Goal: Book appointment/travel/reservation

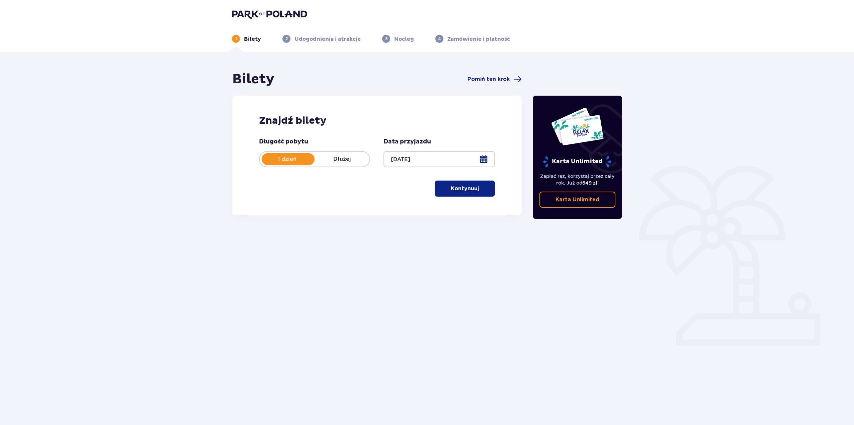
click at [454, 192] on p "Kontynuuj" at bounding box center [465, 188] width 28 height 7
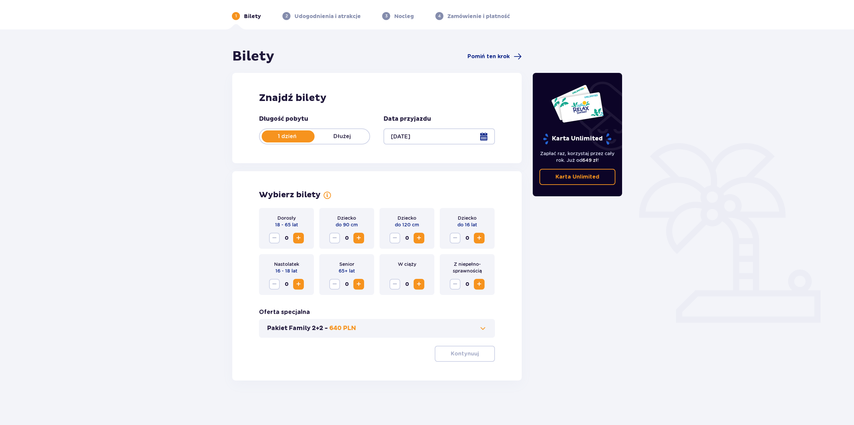
scroll to position [24, 0]
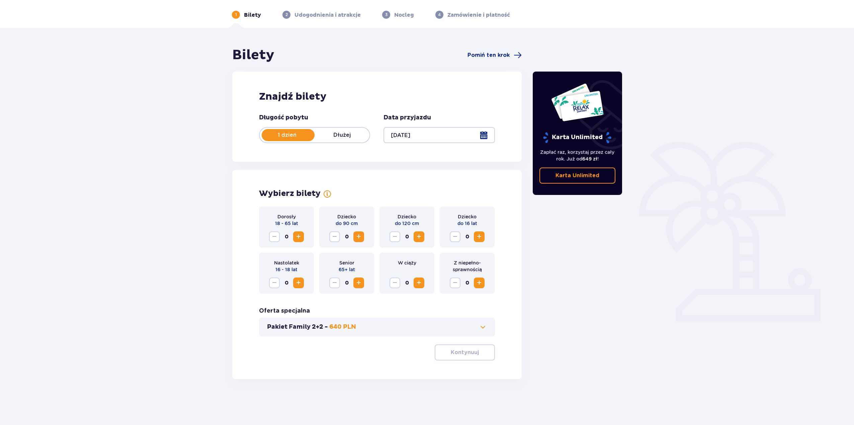
click at [299, 238] on span "Increase" at bounding box center [299, 237] width 8 height 8
click at [453, 351] on p "Kontynuuj" at bounding box center [465, 352] width 28 height 7
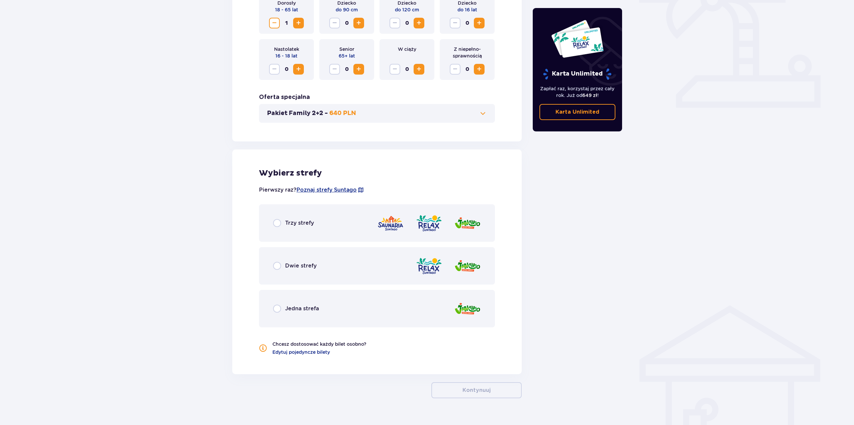
scroll to position [251, 0]
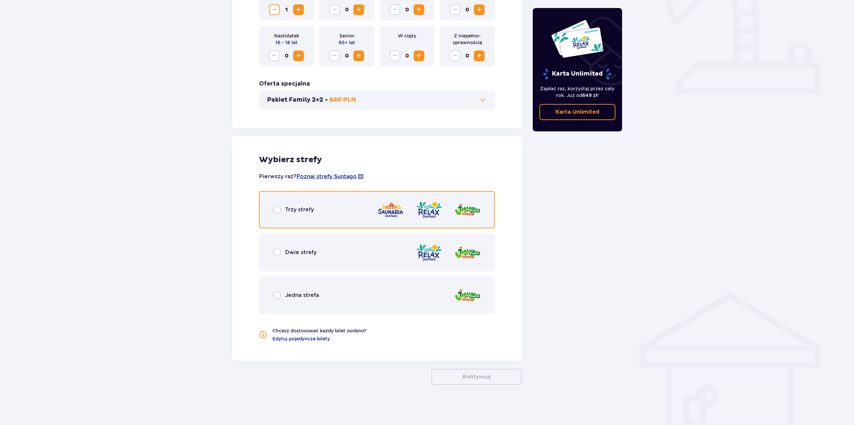
click at [276, 208] on input "radio" at bounding box center [277, 210] width 8 height 8
radio input "true"
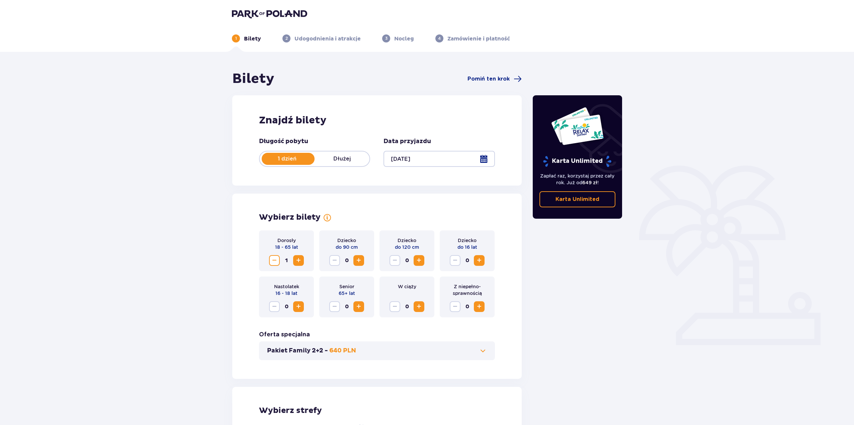
scroll to position [0, 0]
click at [256, 12] on img at bounding box center [269, 13] width 75 height 9
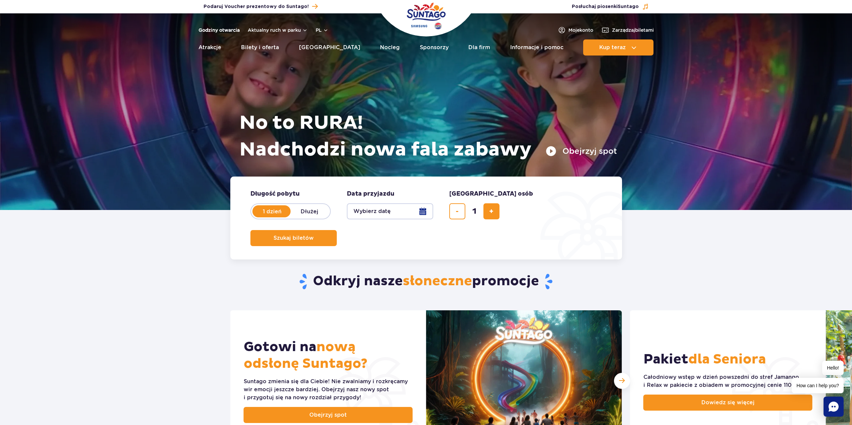
click at [222, 30] on link "Godziny otwarcia" at bounding box center [219, 30] width 41 height 7
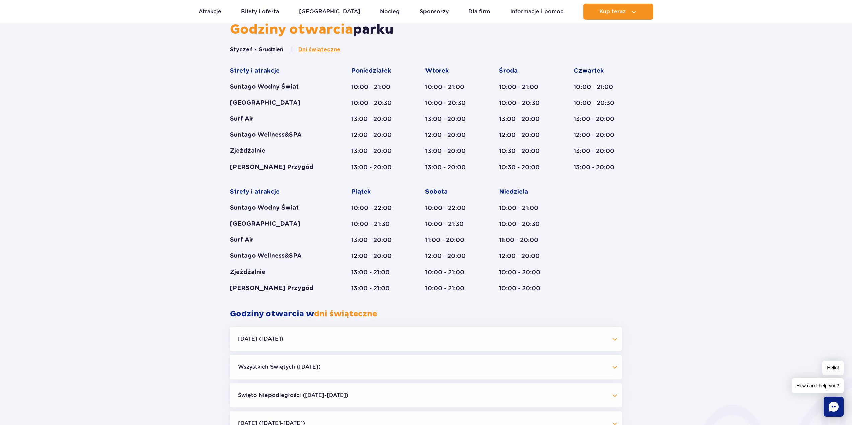
scroll to position [377, 0]
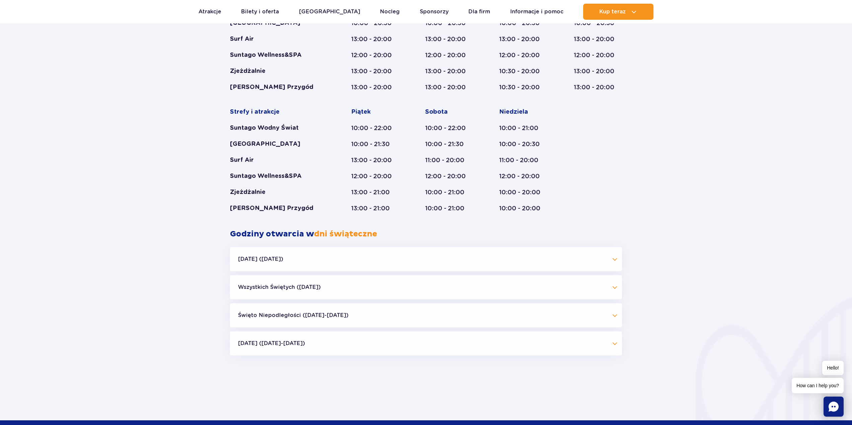
click at [261, 259] on button "[DATE] ([DATE])" at bounding box center [426, 259] width 392 height 24
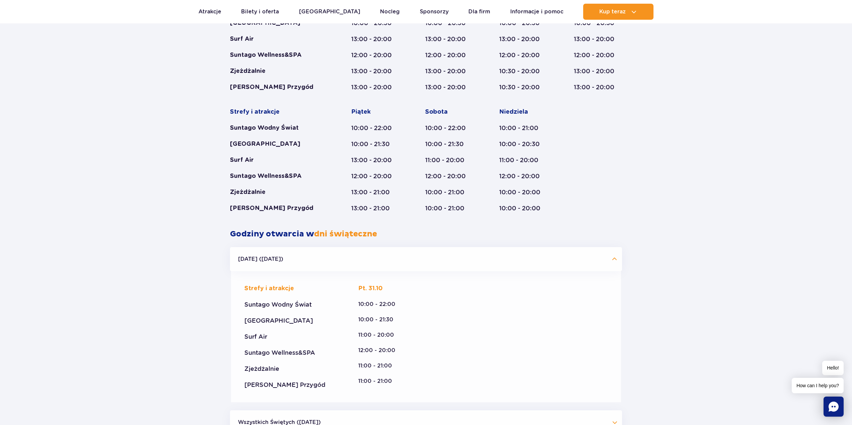
click at [261, 259] on button "[DATE] ([DATE])" at bounding box center [426, 259] width 392 height 24
